Goal: Task Accomplishment & Management: Manage account settings

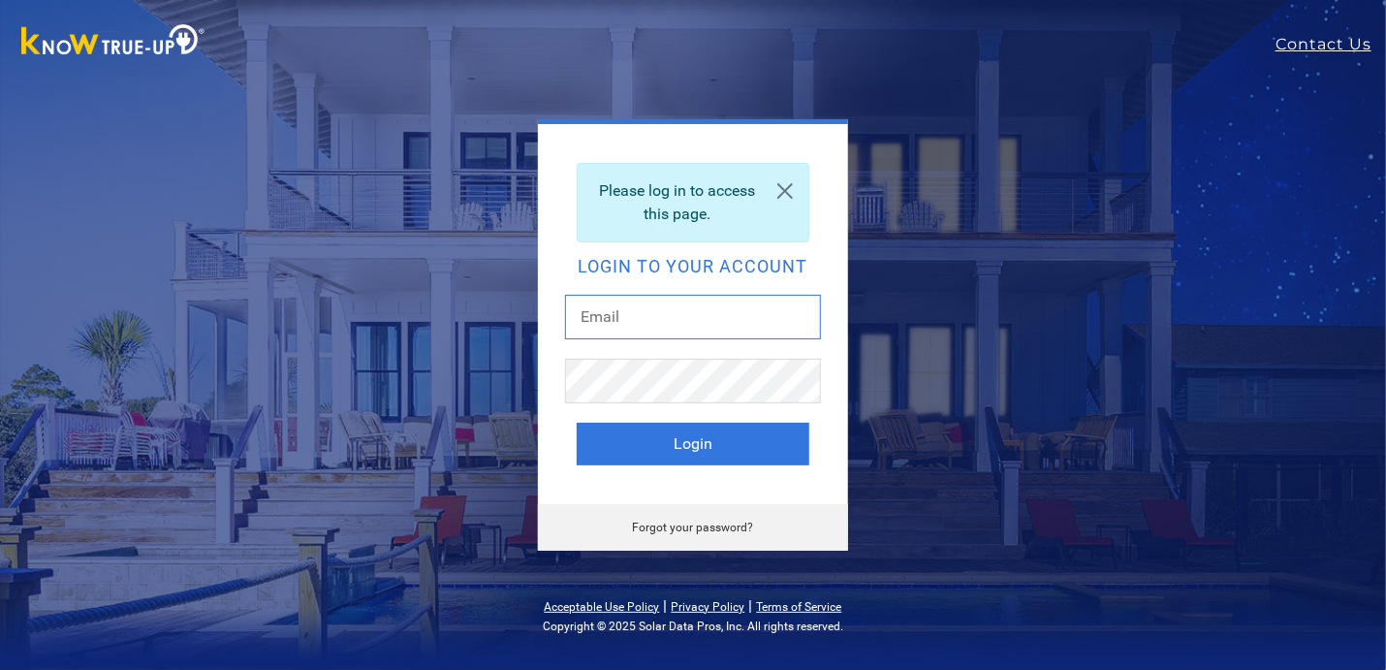
click at [651, 317] on input "text" at bounding box center [693, 317] width 256 height 45
type input "[EMAIL_ADDRESS][DOMAIN_NAME]"
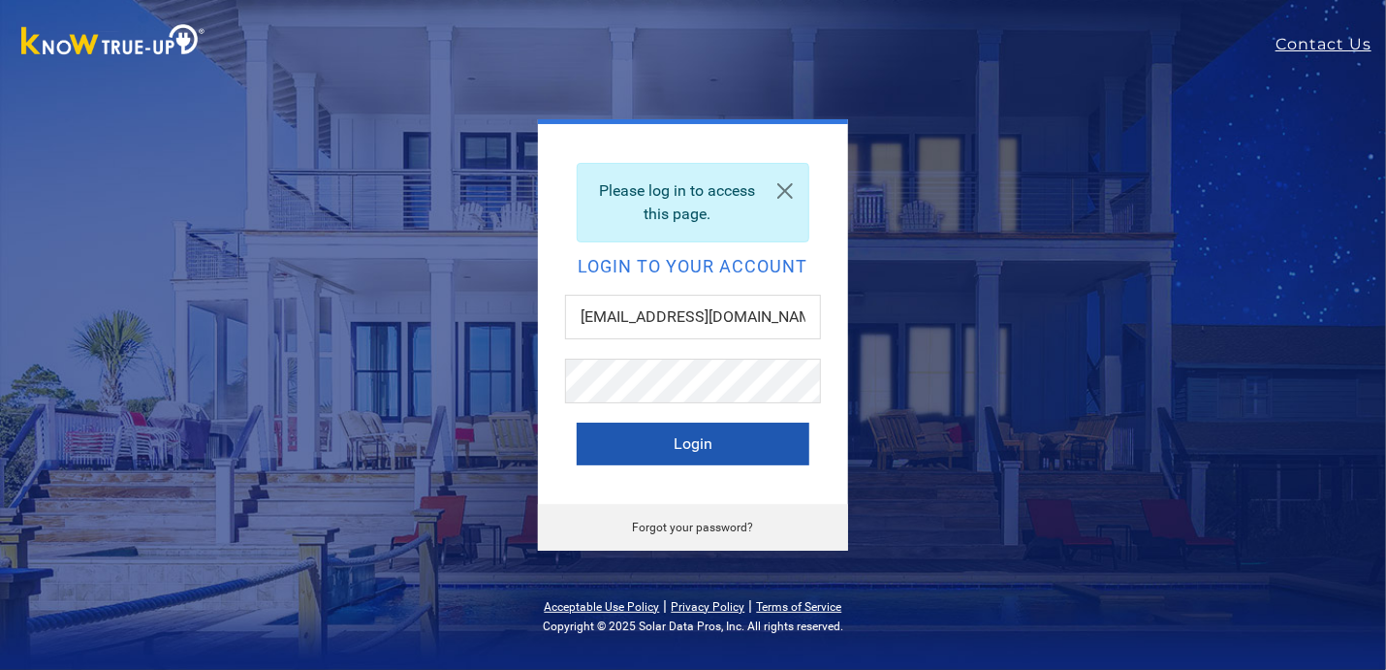
click at [721, 430] on button "Login" at bounding box center [693, 444] width 233 height 43
click at [740, 449] on button "Login" at bounding box center [693, 444] width 233 height 43
click at [781, 192] on link at bounding box center [785, 191] width 47 height 54
